Goal: Information Seeking & Learning: Learn about a topic

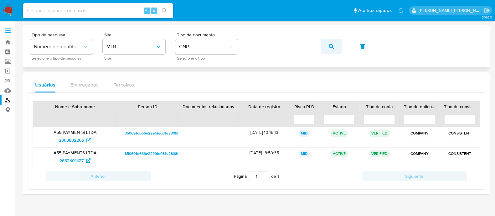
click at [334, 47] on button "button" at bounding box center [330, 46] width 21 height 15
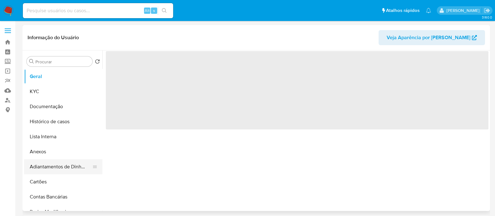
select select "10"
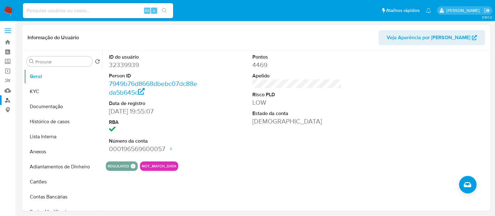
click at [6, 99] on link "Localizador de pessoas" at bounding box center [37, 100] width 74 height 10
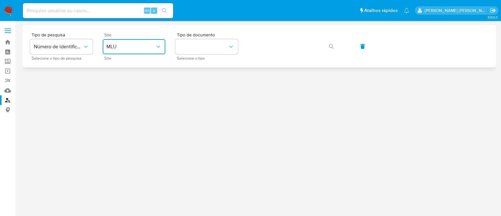
click at [134, 46] on span "MLU" at bounding box center [130, 47] width 49 height 6
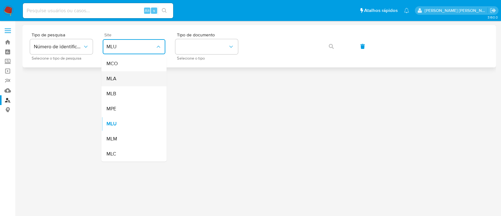
click at [134, 74] on div "MLA" at bounding box center [131, 78] width 51 height 15
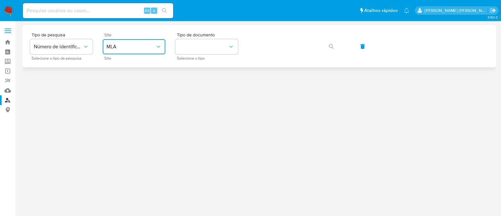
click at [140, 49] on span "MLA" at bounding box center [130, 47] width 49 height 6
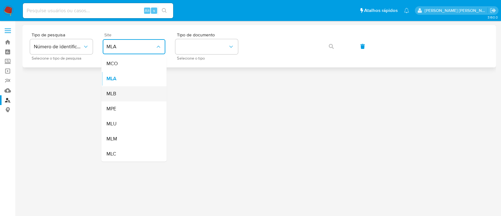
click at [134, 96] on div "MLB" at bounding box center [131, 93] width 51 height 15
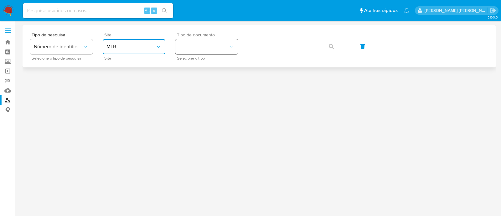
click at [192, 49] on button "identificationType" at bounding box center [206, 46] width 63 height 15
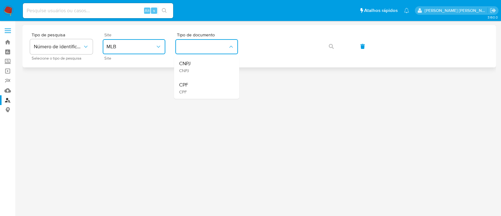
drag, startPoint x: 194, startPoint y: 61, endPoint x: 222, endPoint y: 62, distance: 28.2
click at [194, 62] on div "CNPJ CNPJ" at bounding box center [204, 66] width 51 height 21
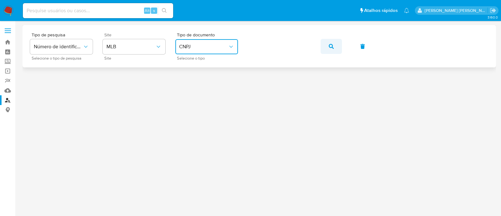
click at [326, 45] on button "button" at bounding box center [330, 46] width 21 height 15
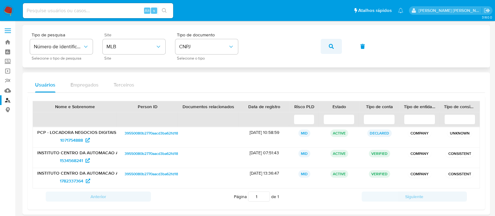
click at [336, 49] on button "button" at bounding box center [330, 46] width 21 height 15
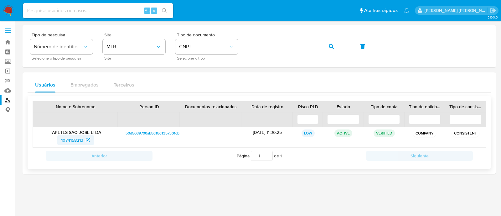
click at [81, 135] on span "1074158213" at bounding box center [72, 140] width 22 height 10
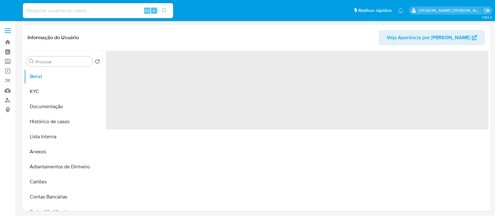
select select "10"
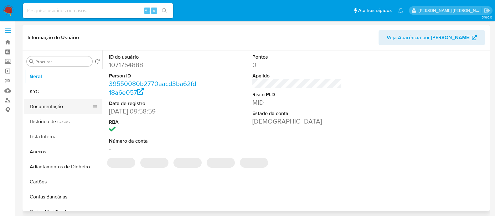
click at [48, 106] on button "Documentação" at bounding box center [60, 106] width 73 height 15
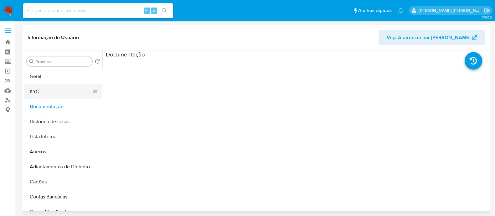
drag, startPoint x: 57, startPoint y: 82, endPoint x: 52, endPoint y: 90, distance: 9.7
click at [57, 83] on button "Geral" at bounding box center [63, 76] width 78 height 15
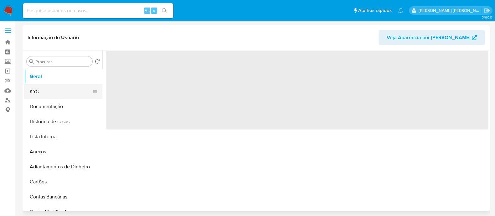
click at [52, 90] on button "KYC" at bounding box center [60, 91] width 73 height 15
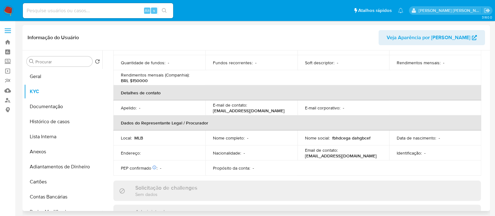
scroll to position [252, 0]
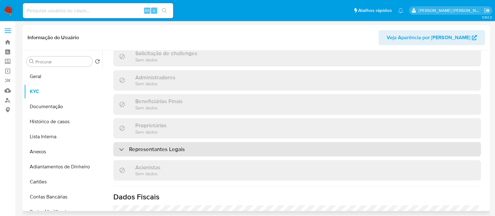
click at [202, 151] on div "Representantes Legais" at bounding box center [296, 149] width 367 height 14
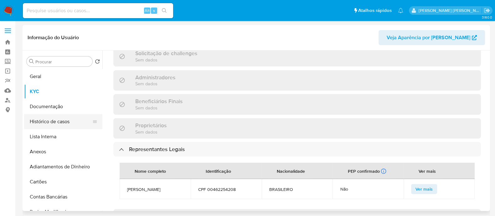
click at [45, 123] on button "Histórico de casos" at bounding box center [60, 121] width 73 height 15
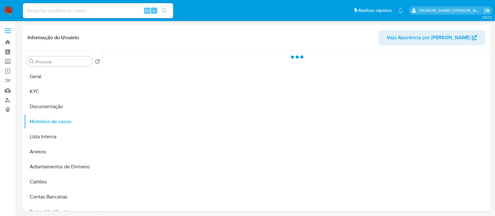
scroll to position [0, 0]
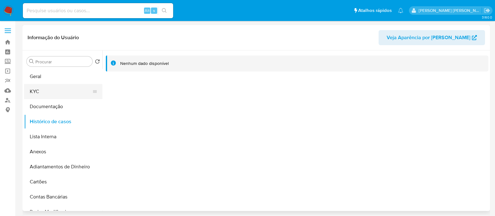
click at [43, 89] on button "KYC" at bounding box center [60, 91] width 73 height 15
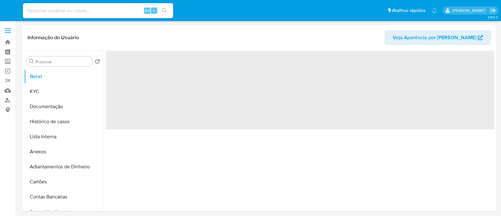
select select "10"
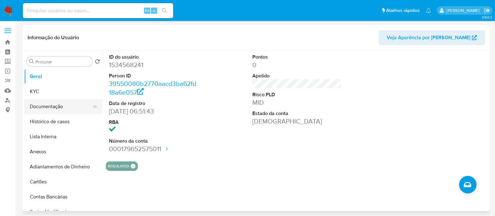
click at [56, 102] on button "Documentação" at bounding box center [60, 106] width 73 height 15
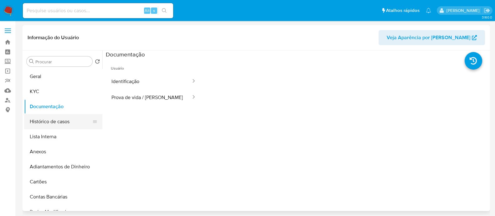
click at [61, 119] on button "Histórico de casos" at bounding box center [60, 121] width 73 height 15
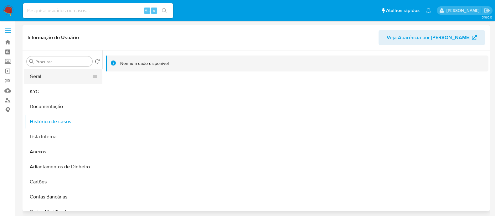
click at [49, 87] on button "KYC" at bounding box center [63, 91] width 78 height 15
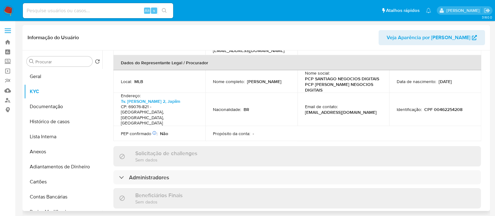
scroll to position [274, 0]
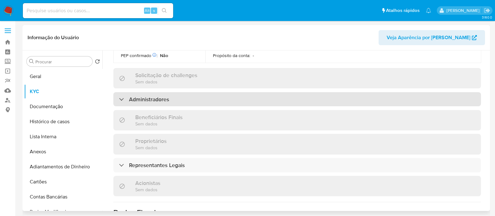
click at [186, 92] on div "Administradores" at bounding box center [296, 99] width 367 height 14
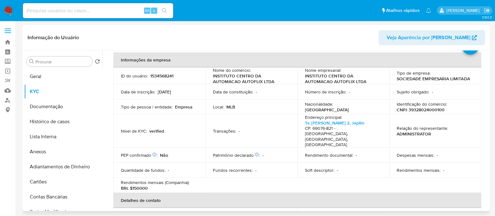
scroll to position [0, 0]
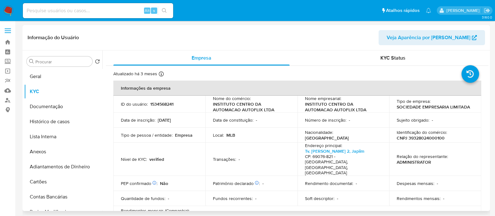
click at [421, 134] on p "Identificação do comércio :" at bounding box center [422, 132] width 50 height 6
click at [422, 138] on p "CNPJ 39328024000100" at bounding box center [421, 138] width 48 height 6
copy p "39328024000100"
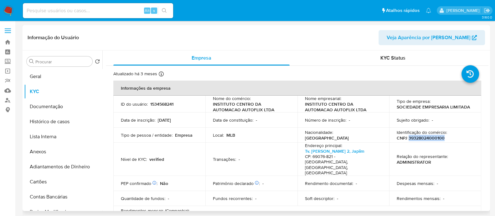
click at [126, 35] on header "Informação do Usuário Veja Aparência por Pessoa" at bounding box center [256, 37] width 457 height 15
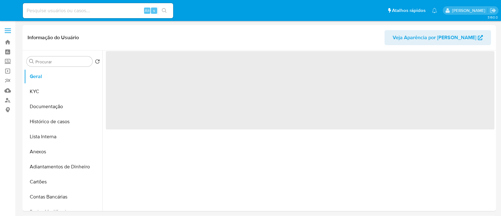
select select "10"
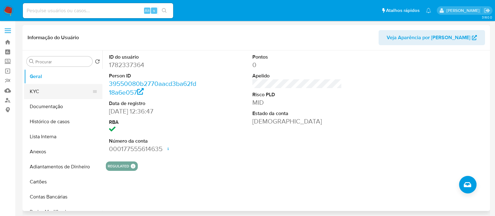
click at [50, 91] on button "KYC" at bounding box center [60, 91] width 73 height 15
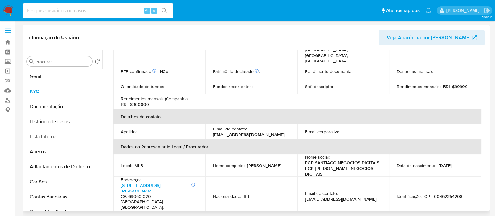
scroll to position [78, 0]
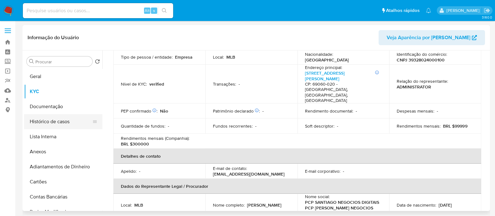
click at [45, 128] on button "Histórico de casos" at bounding box center [60, 121] width 73 height 15
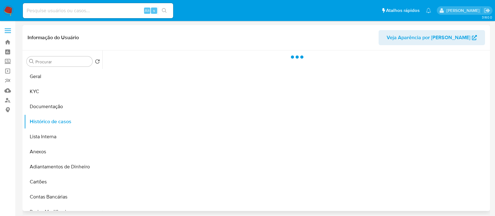
scroll to position [0, 0]
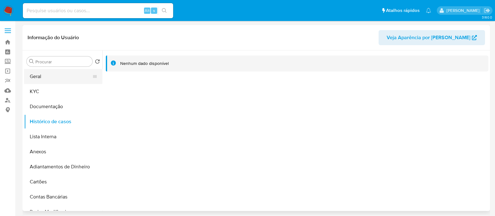
click at [61, 76] on button "Geral" at bounding box center [60, 76] width 73 height 15
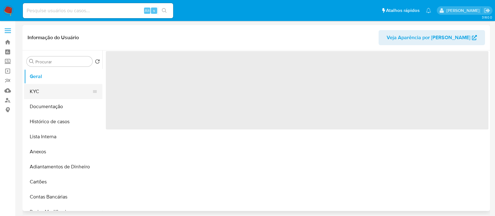
click at [53, 89] on button "KYC" at bounding box center [60, 91] width 73 height 15
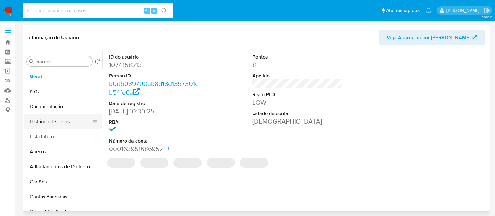
select select "10"
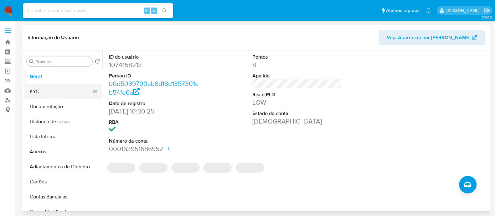
click at [46, 84] on button "KYC" at bounding box center [60, 91] width 73 height 15
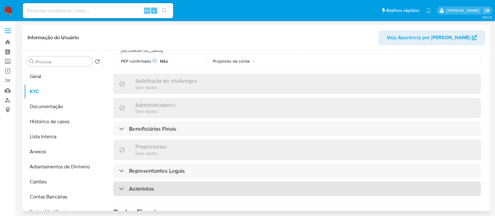
click at [164, 181] on div "Acionistas" at bounding box center [296, 188] width 367 height 14
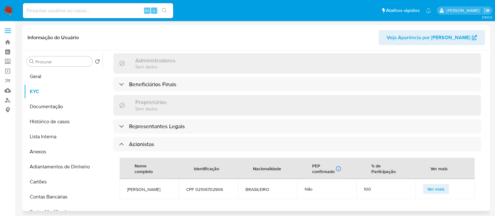
scroll to position [352, 0]
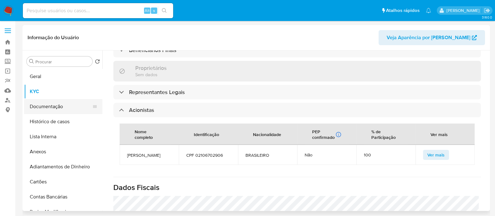
click at [59, 107] on button "Documentação" at bounding box center [60, 106] width 73 height 15
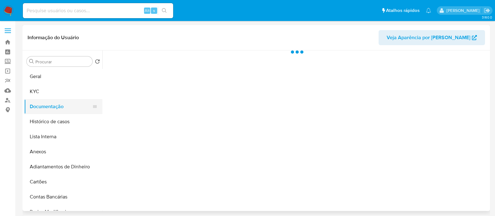
scroll to position [0, 0]
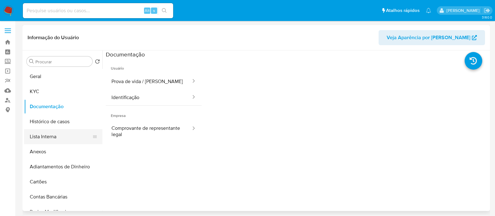
click at [50, 140] on button "Lista Interna" at bounding box center [60, 136] width 73 height 15
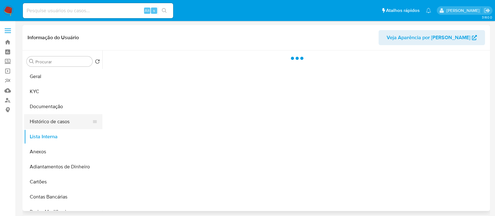
click at [63, 120] on button "Histórico de casos" at bounding box center [60, 121] width 73 height 15
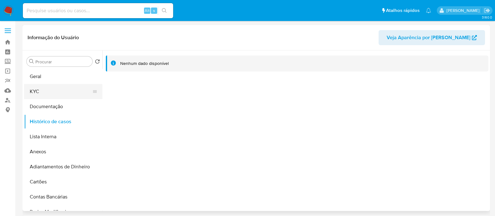
click at [58, 95] on button "KYC" at bounding box center [60, 91] width 73 height 15
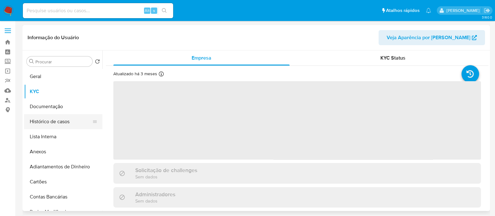
click at [59, 114] on button "Histórico de casos" at bounding box center [60, 121] width 73 height 15
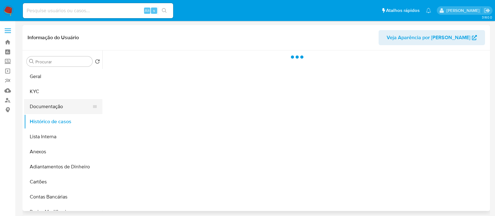
click at [60, 106] on button "Documentação" at bounding box center [60, 106] width 73 height 15
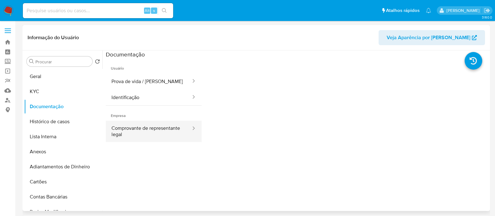
click at [166, 137] on button "Comprovante de representante legal" at bounding box center [149, 130] width 86 height 21
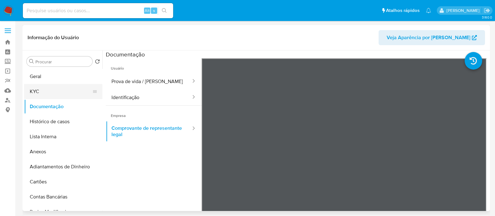
click at [56, 89] on button "KYC" at bounding box center [60, 91] width 73 height 15
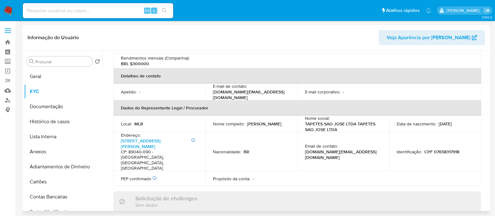
click at [171, 113] on div "Informações da empresa ID do usuário : 1074158213 Nome do comércio : TAPETES SA…" at bounding box center [296, 192] width 367 height 537
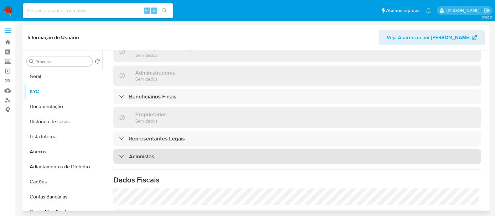
click at [167, 149] on div "Acionistas" at bounding box center [296, 156] width 367 height 14
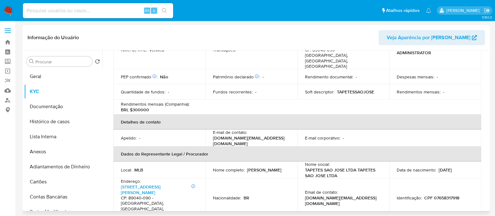
scroll to position [0, 0]
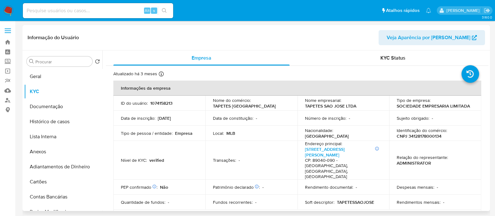
click at [426, 138] on p "CNPJ 34128178000134" at bounding box center [419, 136] width 45 height 6
copy p "34128178000134"
